Goal: Task Accomplishment & Management: Manage account settings

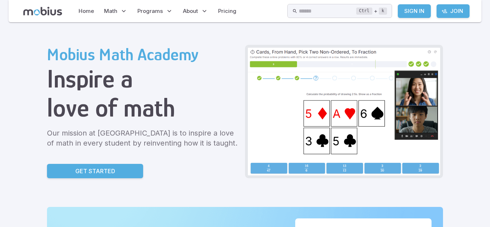
scroll to position [14, 0]
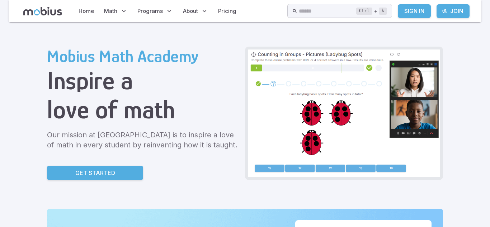
click at [118, 171] on link "Get Started" at bounding box center [95, 173] width 96 height 14
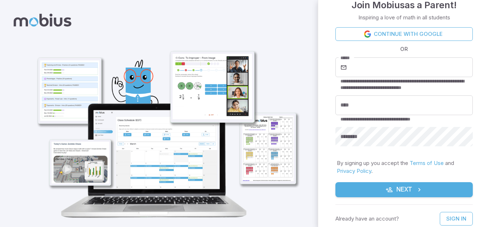
click at [37, 22] on icon at bounding box center [43, 20] width 58 height 13
